Goal: Navigation & Orientation: Find specific page/section

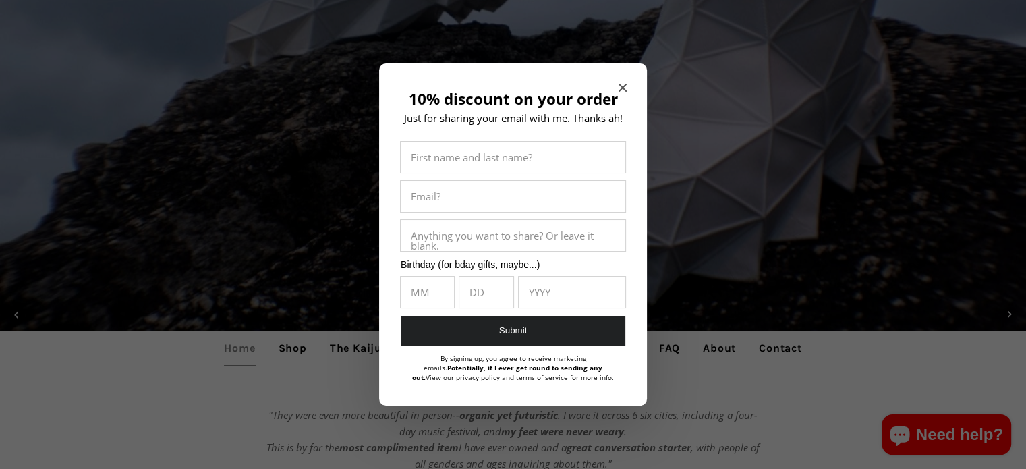
scroll to position [105, 0]
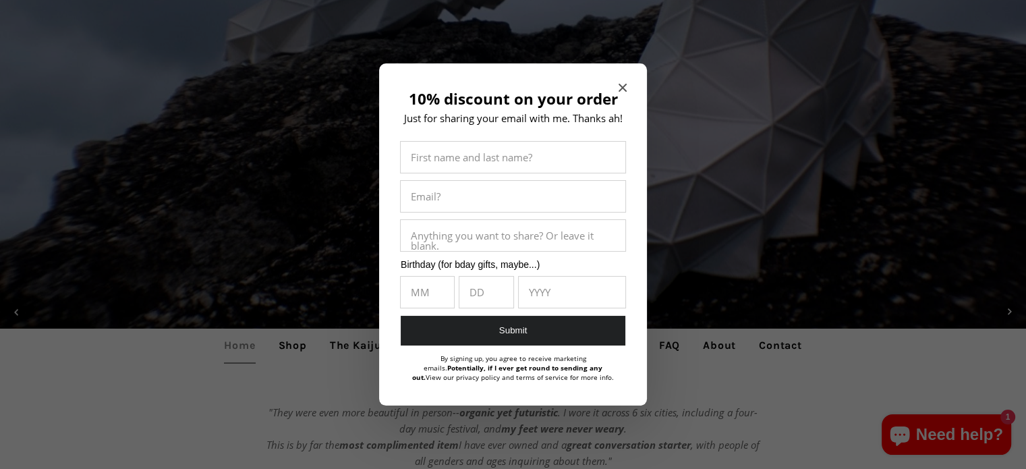
click at [623, 87] on icon "Close modal" at bounding box center [622, 88] width 8 height 8
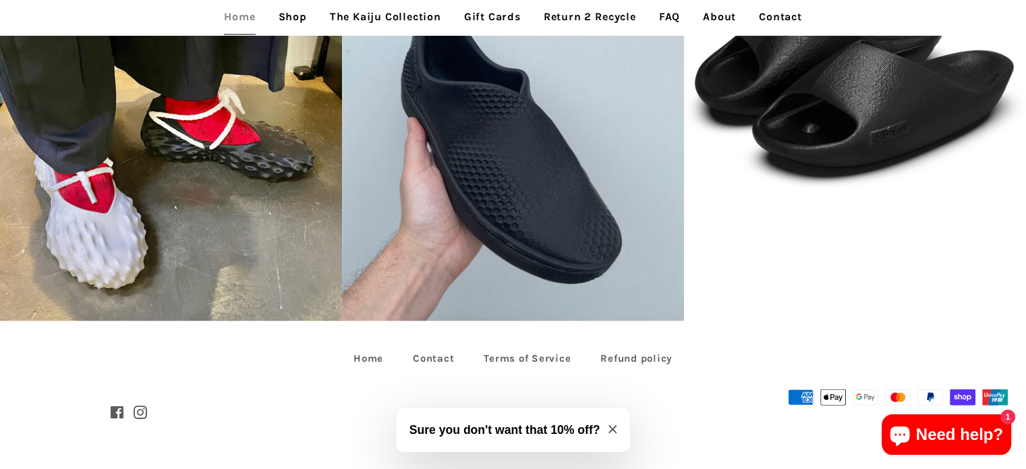
scroll to position [3079, 0]
click at [347, 16] on link "The Kaiju Collection" at bounding box center [386, 17] width 132 height 34
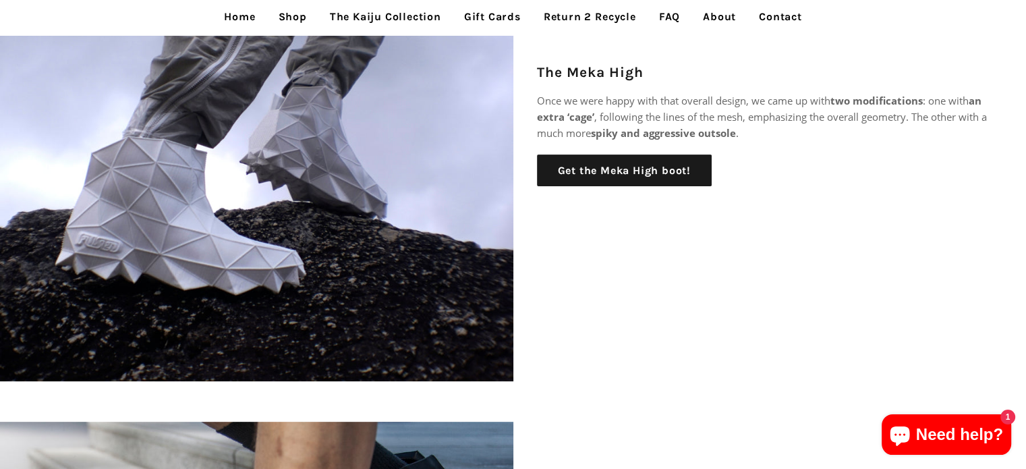
scroll to position [483, 0]
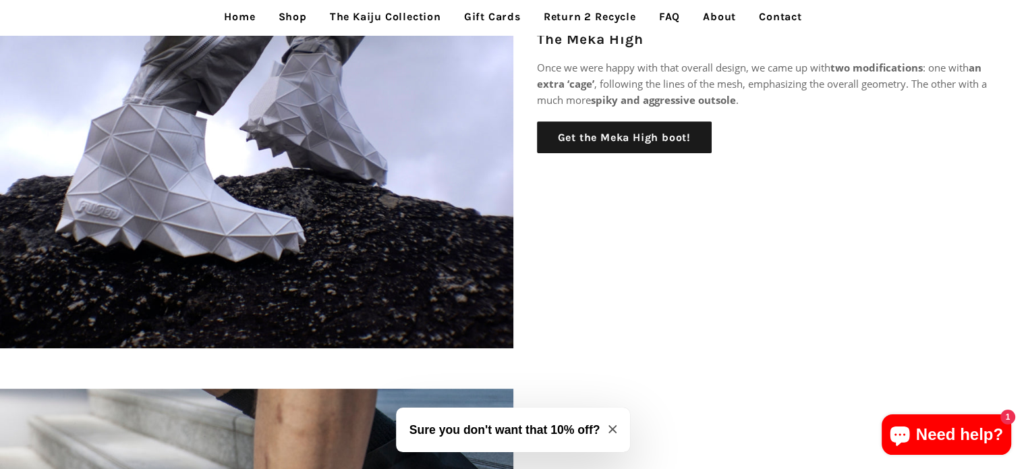
click at [245, 19] on link "Home" at bounding box center [239, 17] width 51 height 34
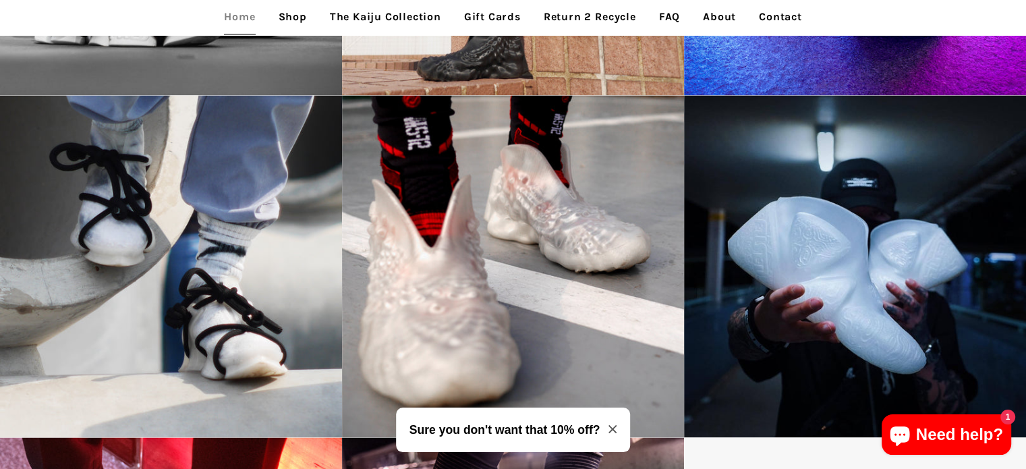
scroll to position [1997, 0]
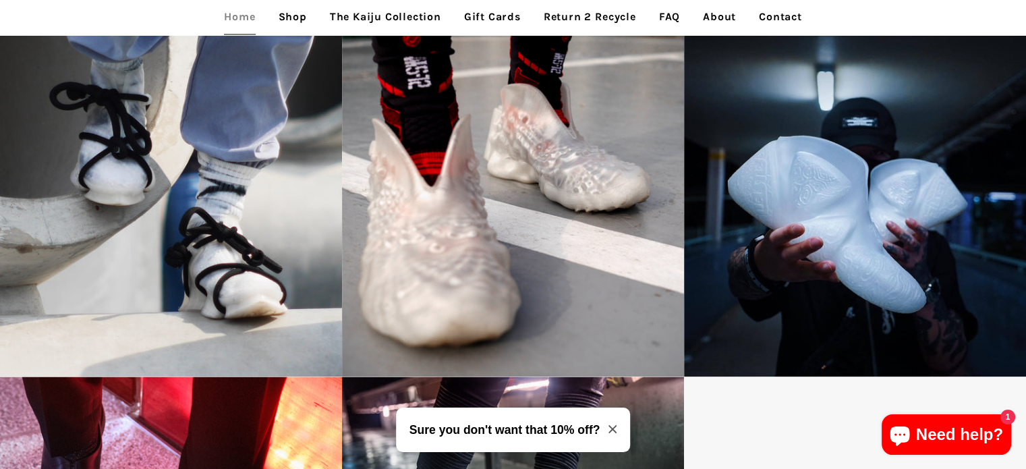
click at [424, 18] on link "The Kaiju Collection" at bounding box center [386, 17] width 132 height 34
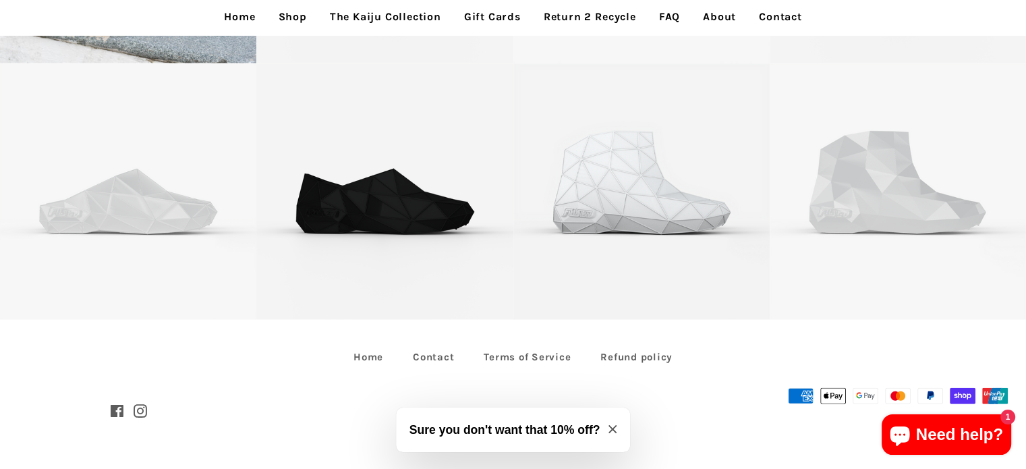
scroll to position [3237, 0]
